Goal: Task Accomplishment & Management: Use online tool/utility

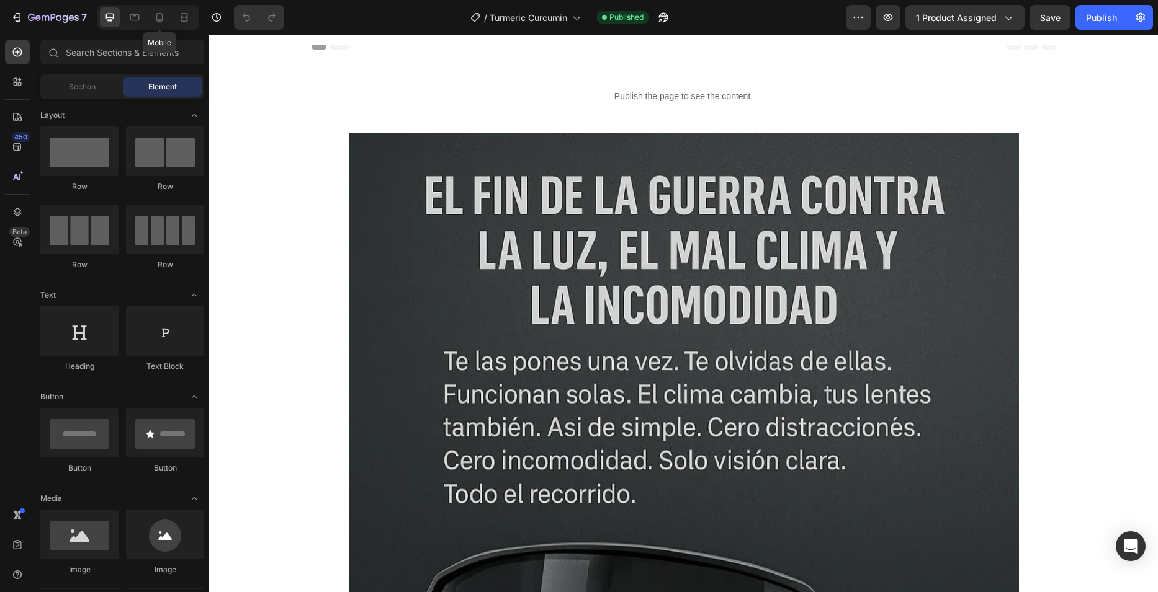
drag, startPoint x: 156, startPoint y: 11, endPoint x: 377, endPoint y: 129, distance: 251.2
click at [156, 11] on div at bounding box center [160, 17] width 20 height 20
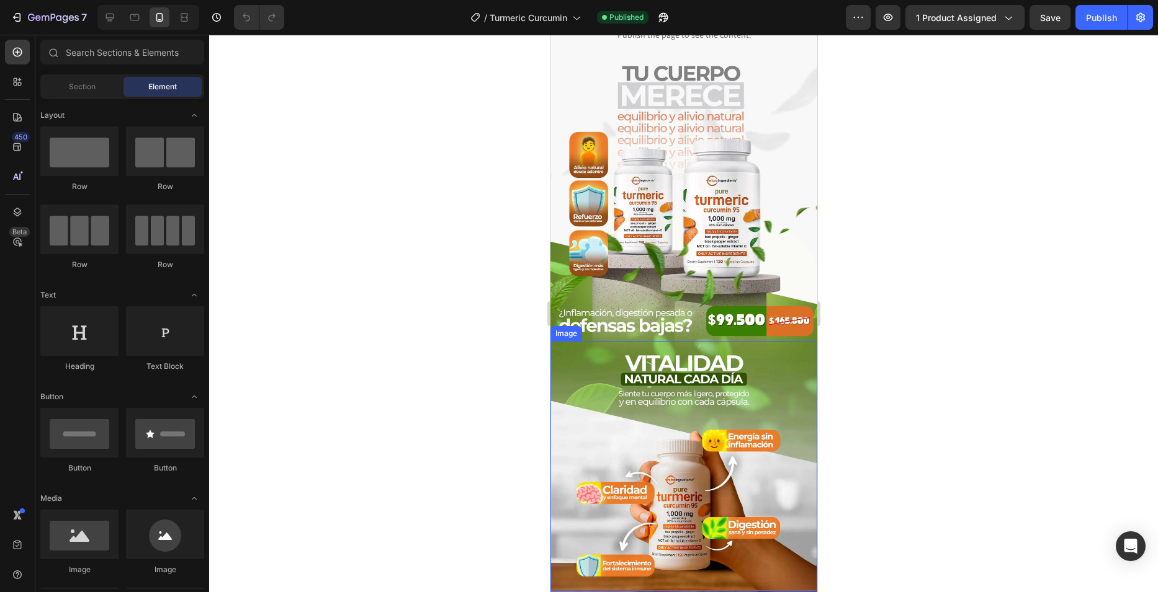
scroll to position [62, 0]
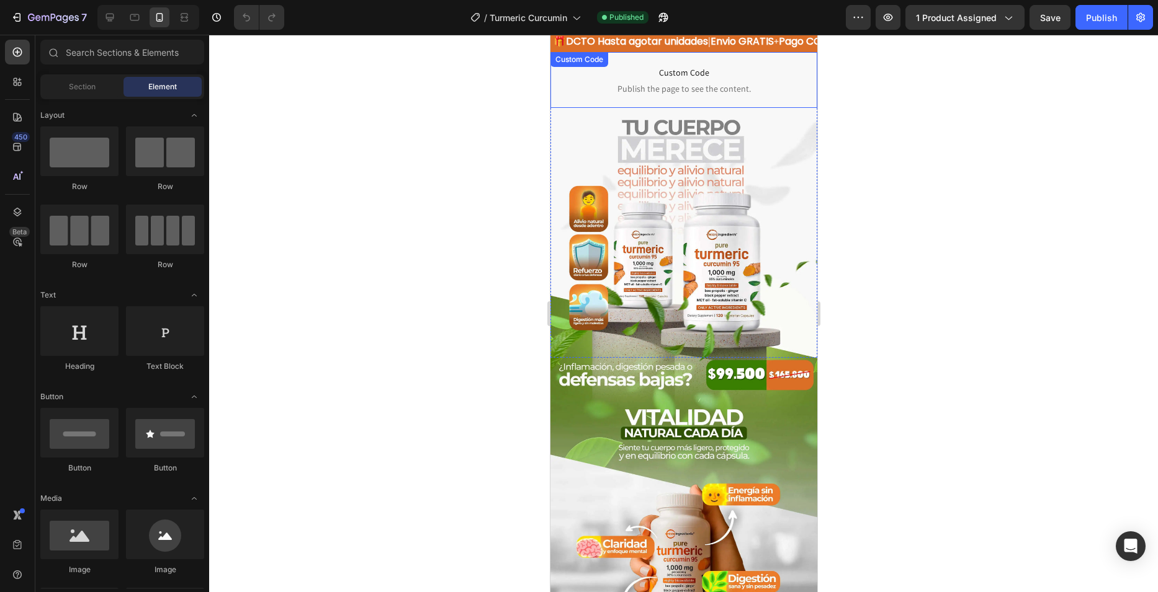
click at [675, 76] on span "Custom Code" at bounding box center [683, 72] width 267 height 15
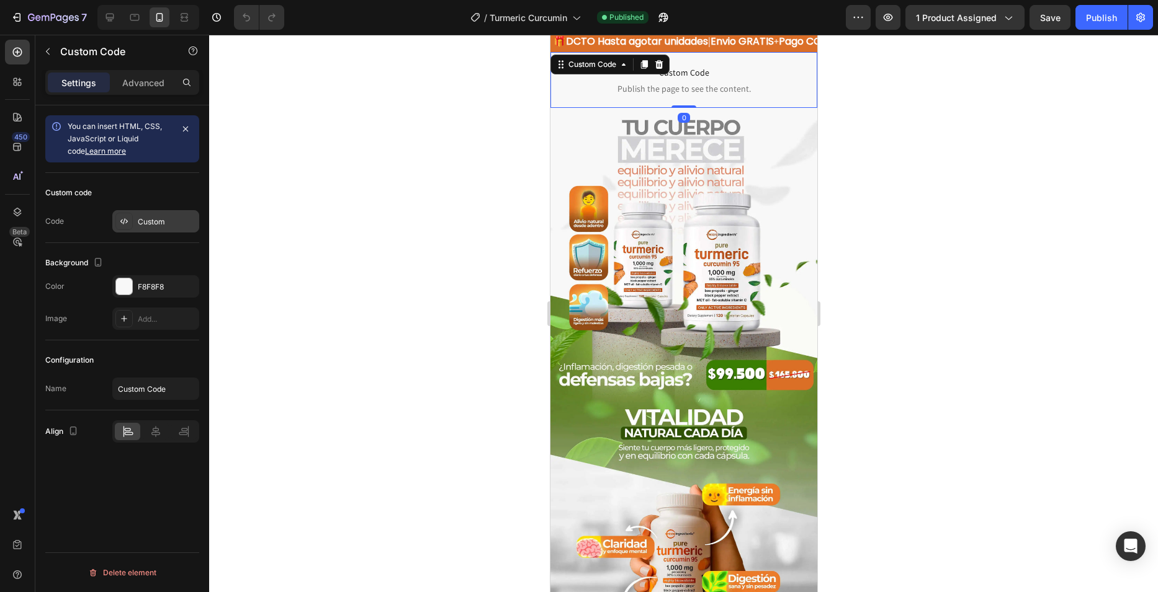
click at [120, 217] on icon at bounding box center [124, 222] width 10 height 10
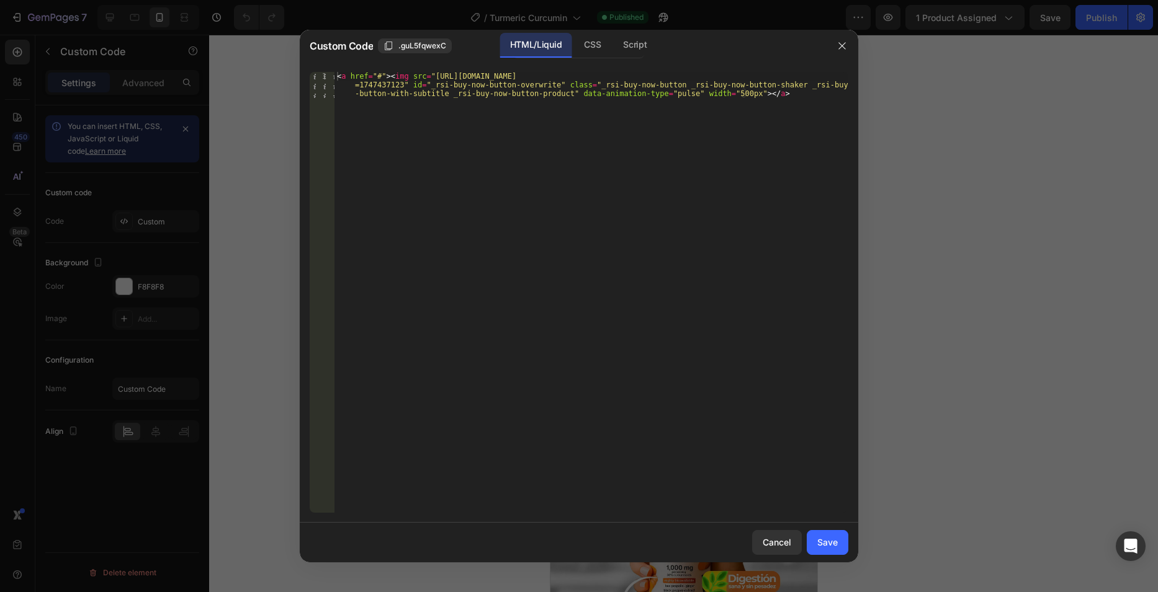
type textarea "<a href="#"><img src="https://cdn.shopify.com/s/files/1/0682/0239/7922/files/bo…"
click at [456, 96] on div "< a href = "#" > < img src = "https://cdn.shopify.com/s/files/1/0682/0239/7922/…" at bounding box center [591, 318] width 514 height 493
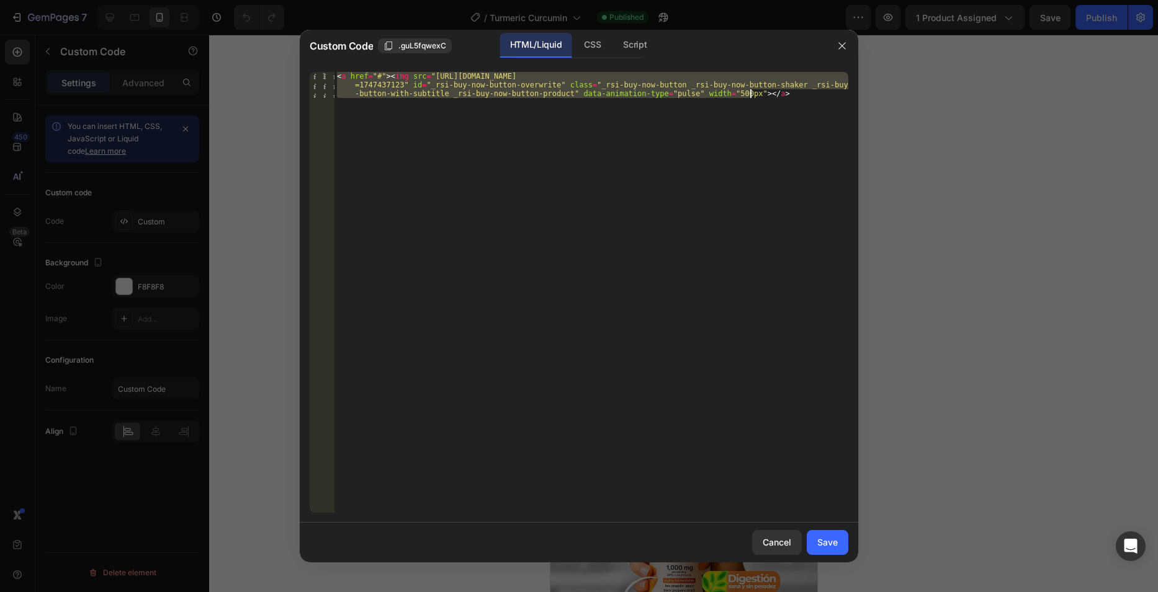
click at [456, 96] on div "< a href = "#" > < img src = "https://cdn.shopify.com/s/files/1/0682/0239/7922/…" at bounding box center [591, 318] width 514 height 493
click at [246, 183] on div at bounding box center [579, 296] width 1158 height 592
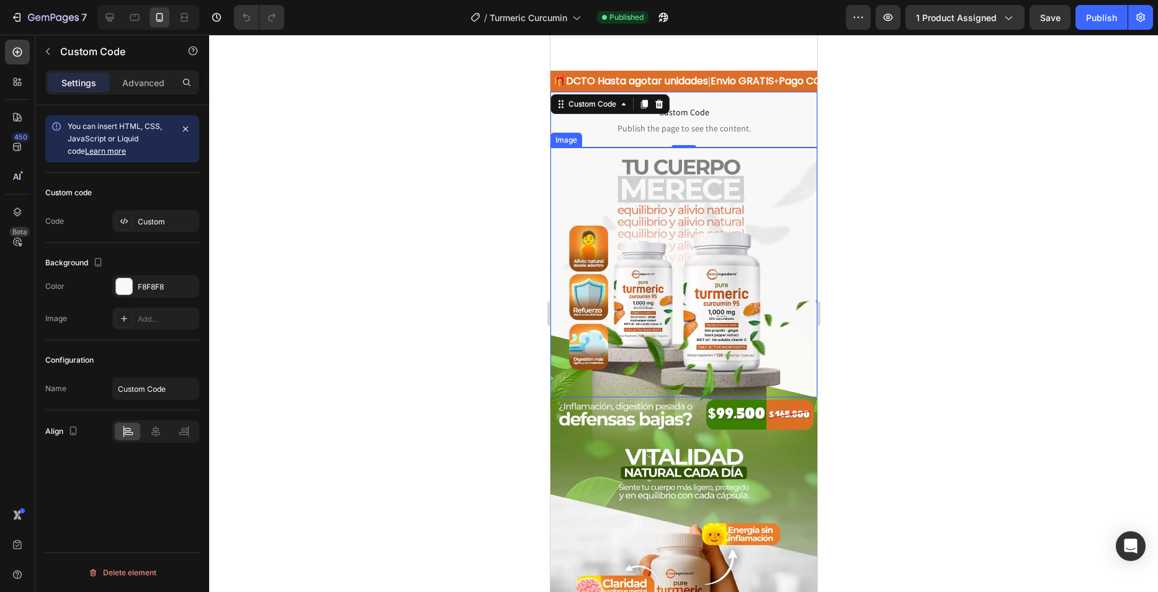
scroll to position [0, 0]
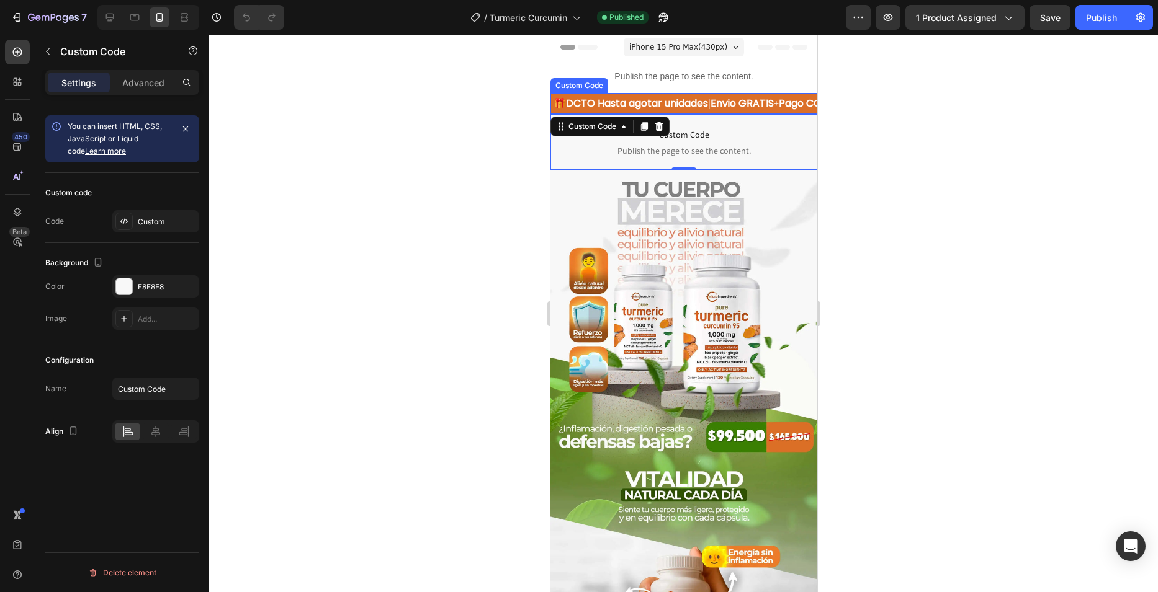
click at [703, 102] on div "🎁 DCTO Hasta agotar unidades | Envio GRATIS + Pago CONTRAENTREGA | Calidad PREM…" at bounding box center [683, 103] width 267 height 21
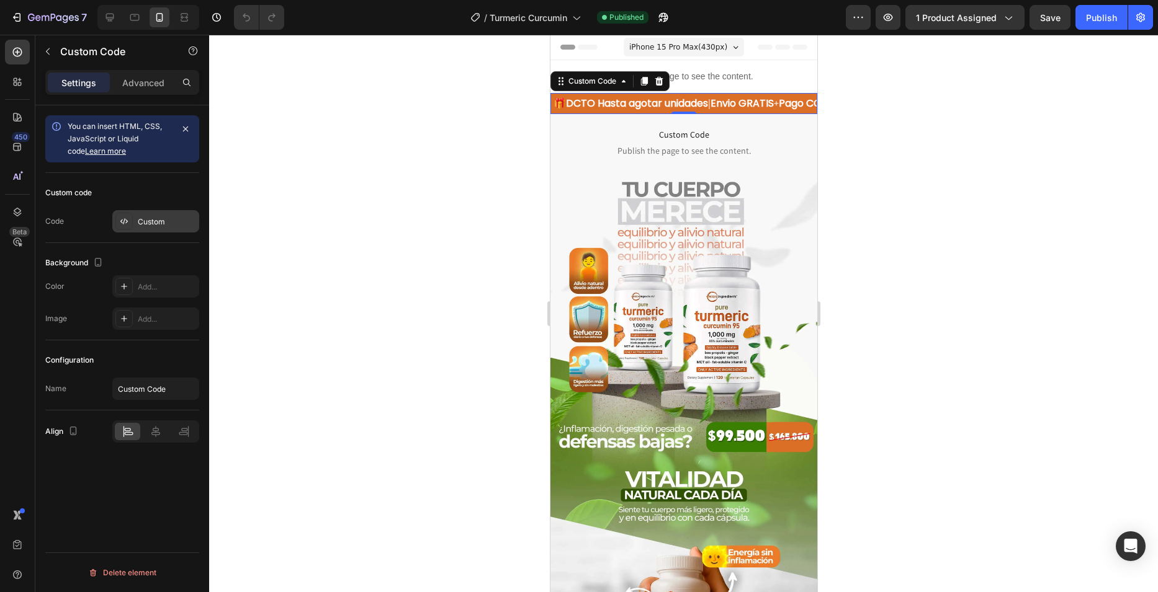
click at [148, 217] on div "Custom" at bounding box center [167, 222] width 58 height 11
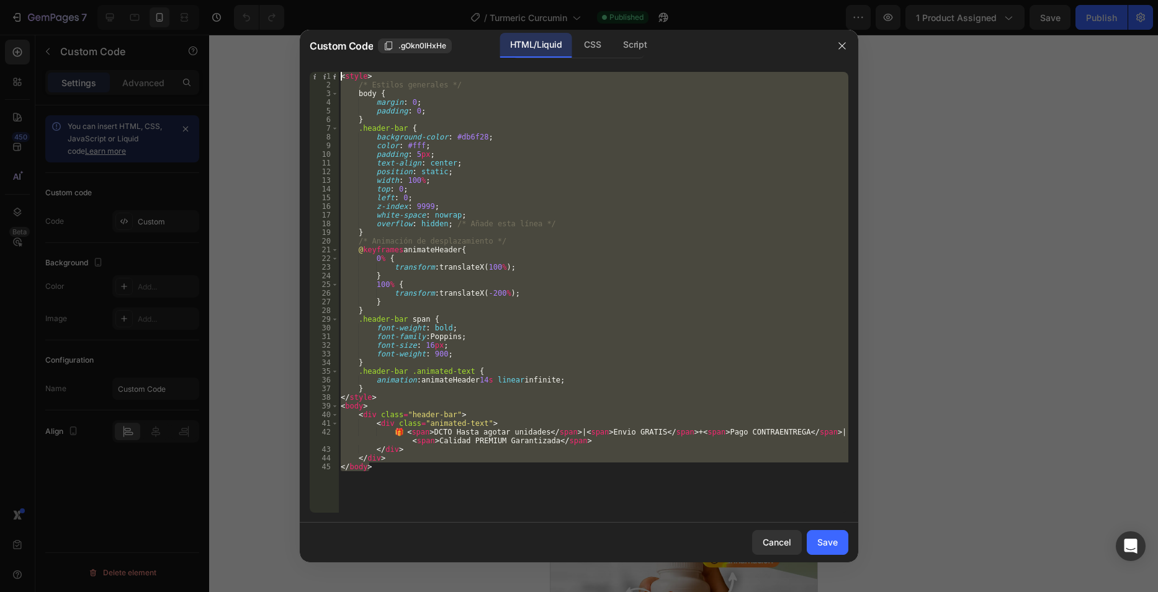
drag, startPoint x: 418, startPoint y: 486, endPoint x: 276, endPoint y: -45, distance: 549.1
click at [276, 0] on html "7 Version history / Turmeric Curcumin Published Preview 1 product assigned Save…" at bounding box center [579, 0] width 1158 height 0
type textarea "<style> /* Estilos generales */"
click at [843, 49] on icon "button" at bounding box center [842, 46] width 10 height 10
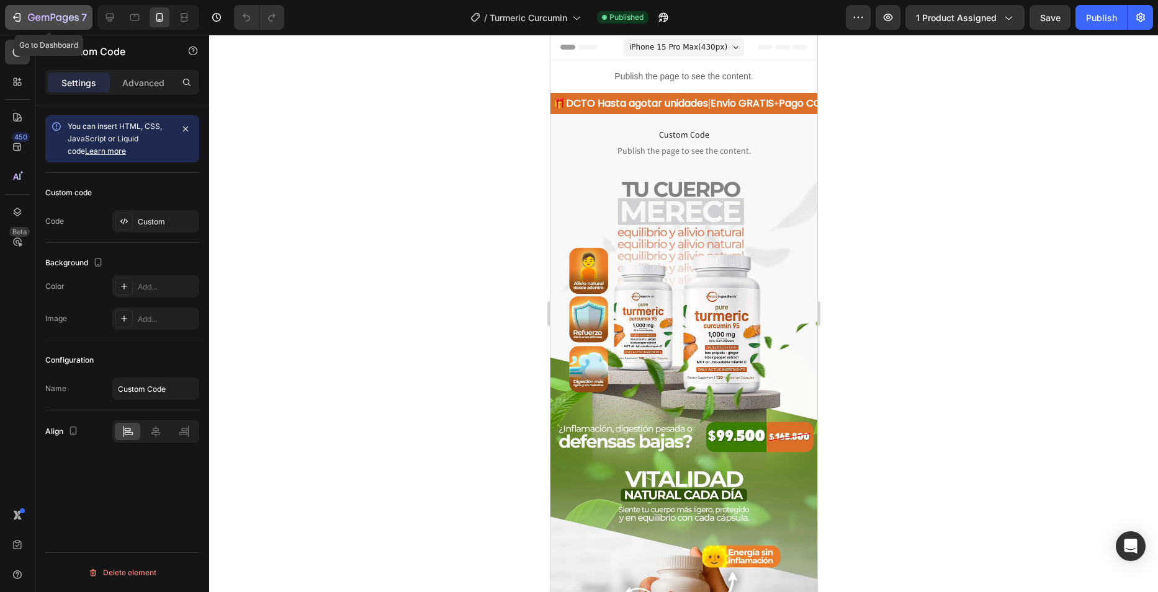
click at [65, 19] on icon "button" at bounding box center [53, 18] width 51 height 11
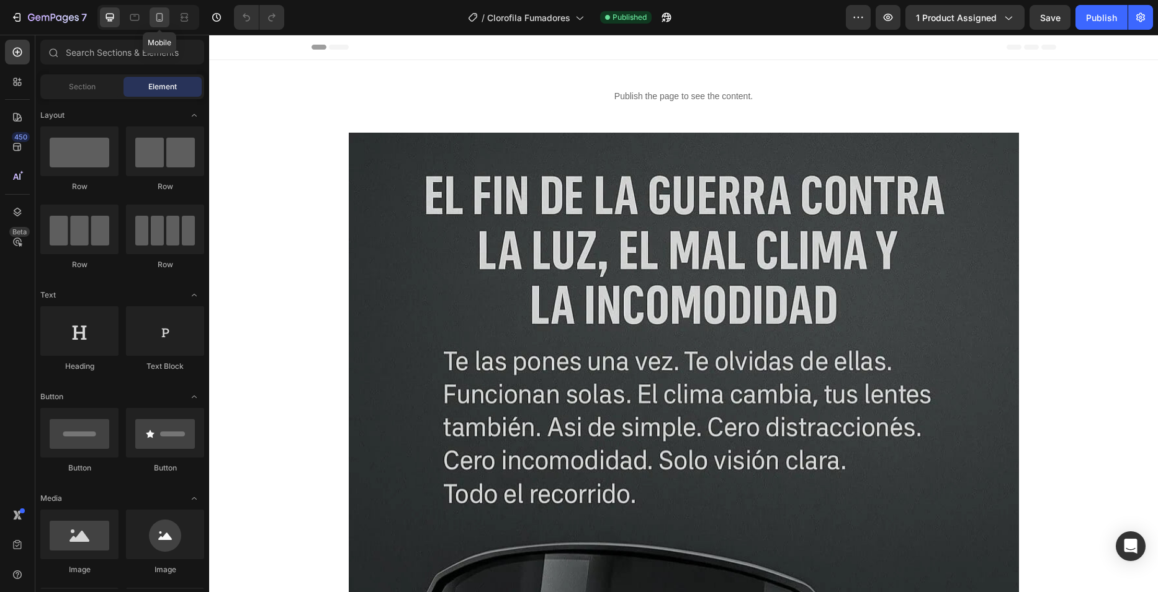
drag, startPoint x: 160, startPoint y: 18, endPoint x: 69, endPoint y: 182, distance: 188.0
click at [160, 18] on icon at bounding box center [159, 17] width 12 height 12
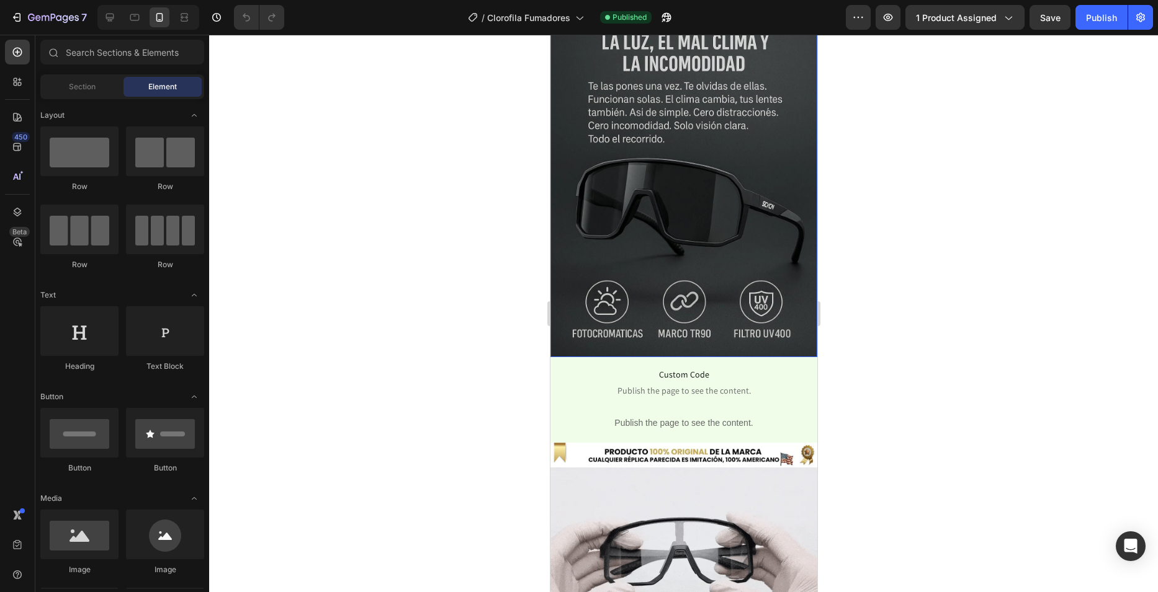
scroll to position [248, 0]
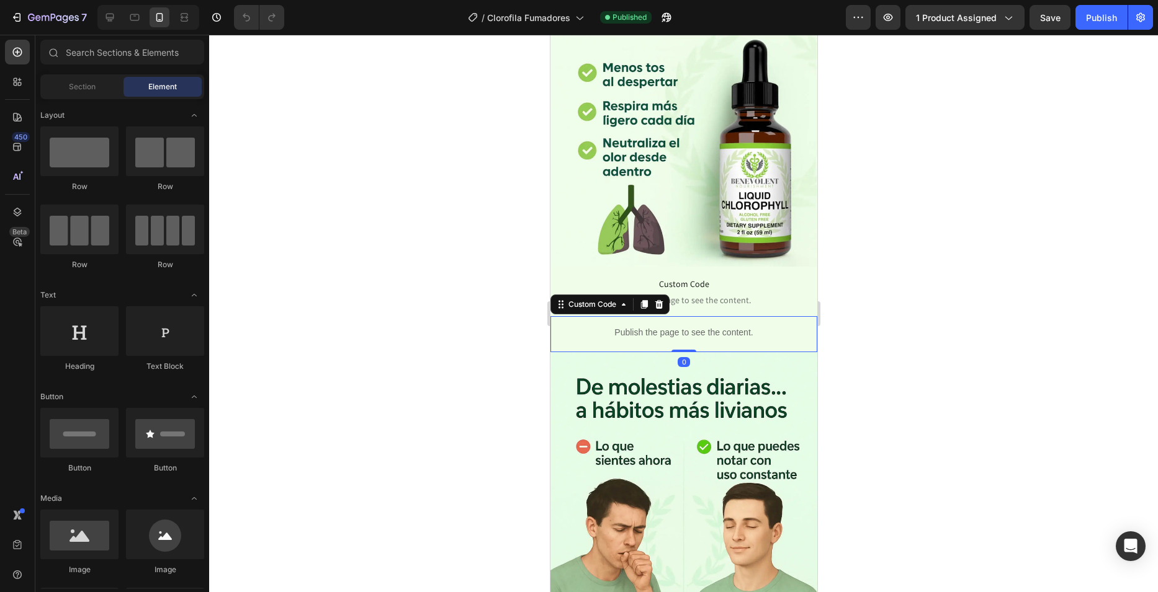
click at [630, 326] on p "Publish the page to see the content." at bounding box center [683, 332] width 267 height 13
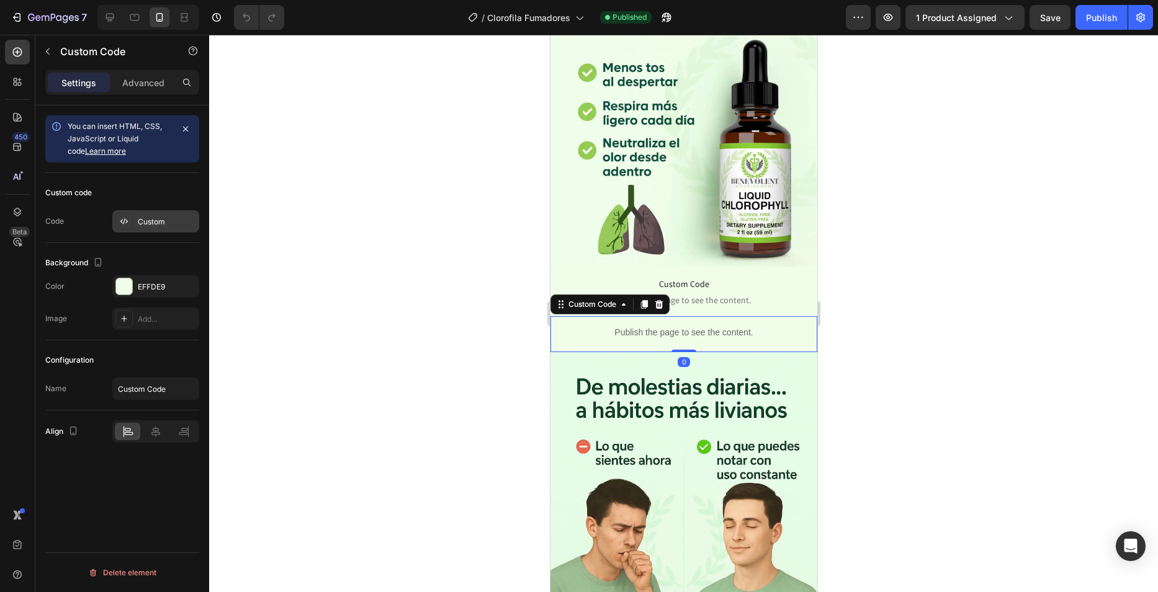
click at [140, 225] on div "Custom" at bounding box center [167, 222] width 58 height 11
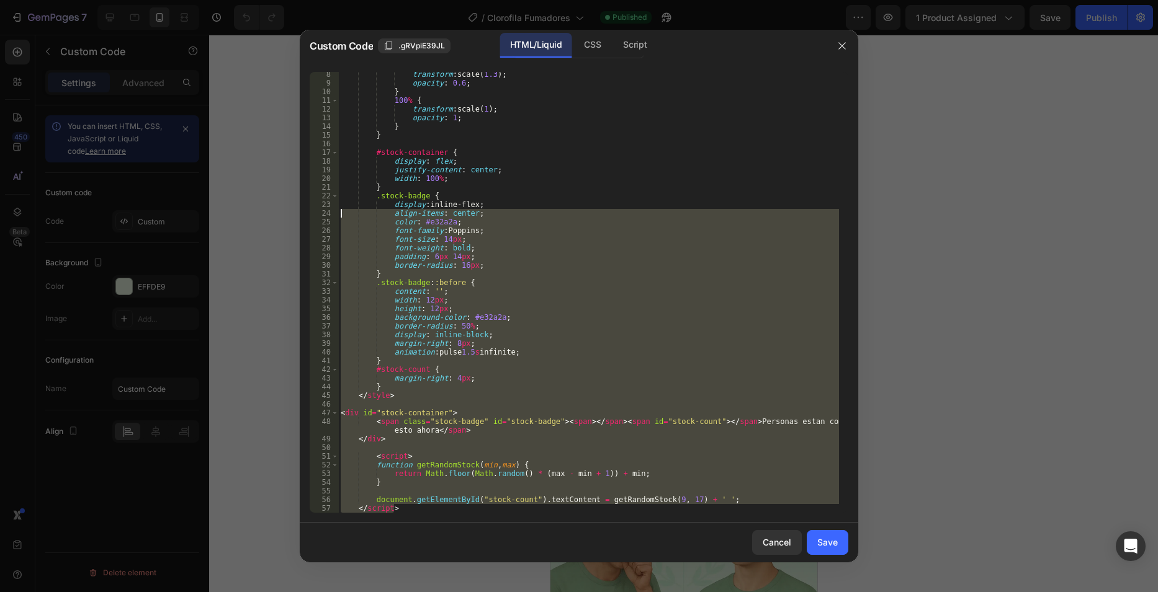
scroll to position [0, 0]
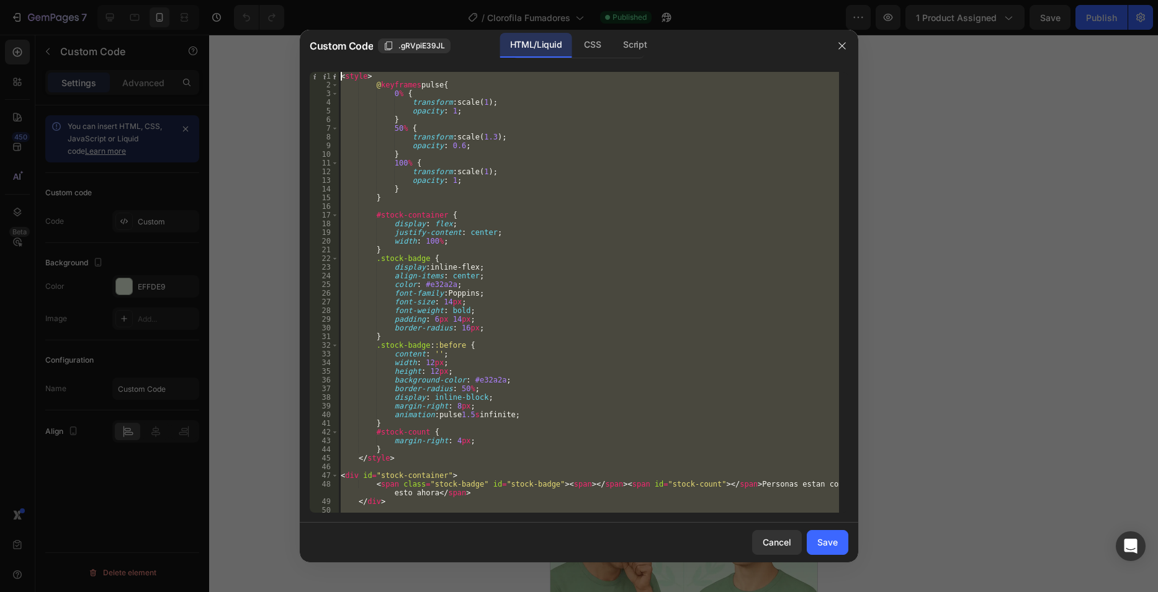
drag, startPoint x: 430, startPoint y: 511, endPoint x: 292, endPoint y: 19, distance: 510.9
click at [292, 19] on div "Custom Code .gRVpiE39JL HTML/Liquid CSS Script </script> 1 2 3 4 5 6 7 8 9 10 1…" at bounding box center [579, 296] width 1158 height 592
type textarea "<style> @keyframes pulse {"
click at [42, 17] on div at bounding box center [579, 296] width 1158 height 592
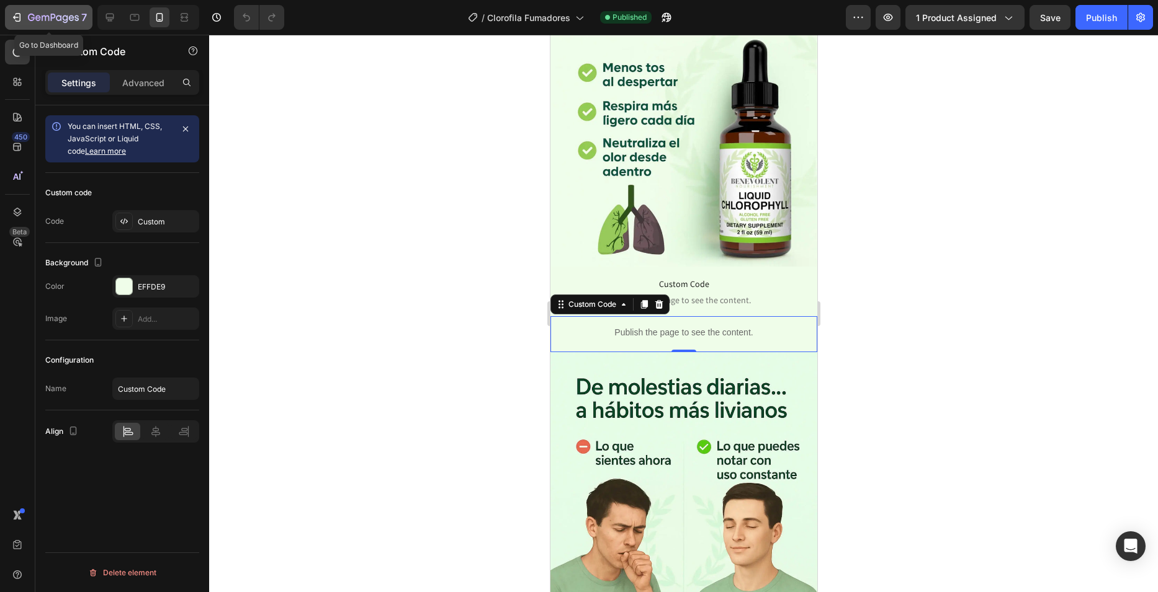
click at [65, 16] on icon "button" at bounding box center [66, 19] width 6 height 8
